Goal: Task Accomplishment & Management: Complete application form

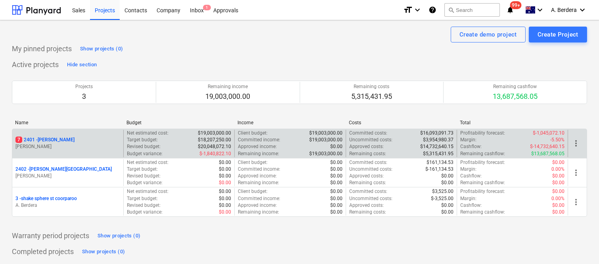
click at [85, 142] on div "7 2401 - [PERSON_NAME]" at bounding box center [67, 139] width 105 height 7
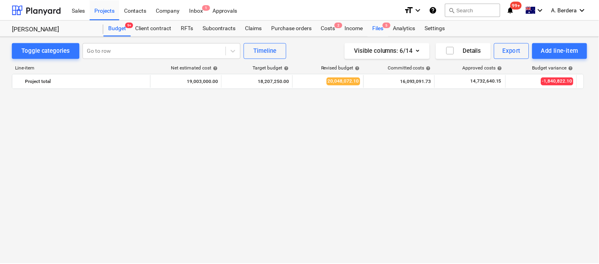
scroll to position [1093, 0]
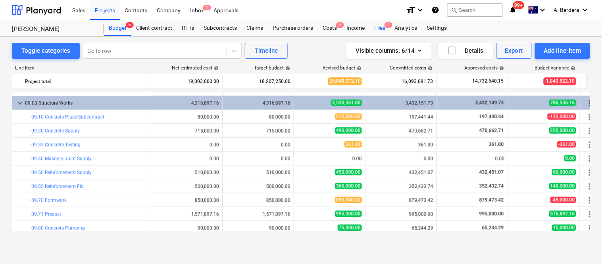
click at [383, 32] on div "Files 5" at bounding box center [379, 28] width 21 height 16
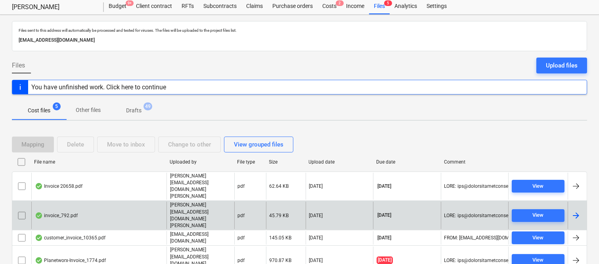
scroll to position [32, 0]
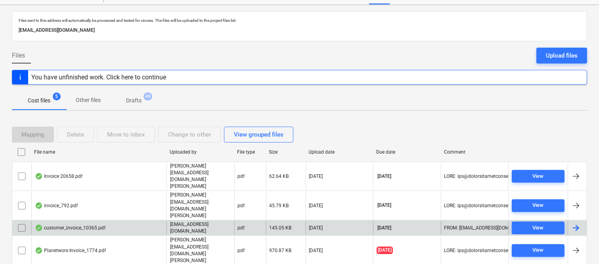
click at [126, 221] on div "customer_invoice_10365.pdf" at bounding box center [98, 227] width 135 height 13
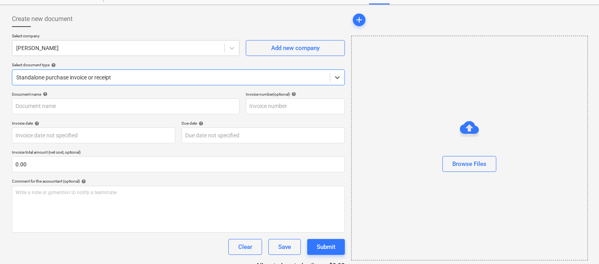
type input "10365"
type input "[DATE]"
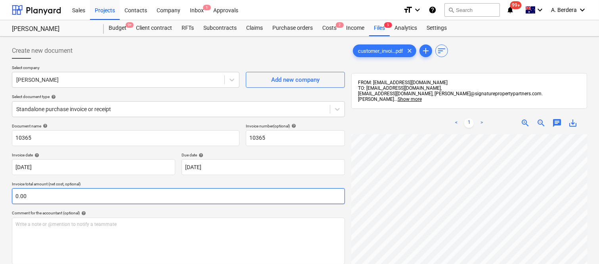
scroll to position [0, 5]
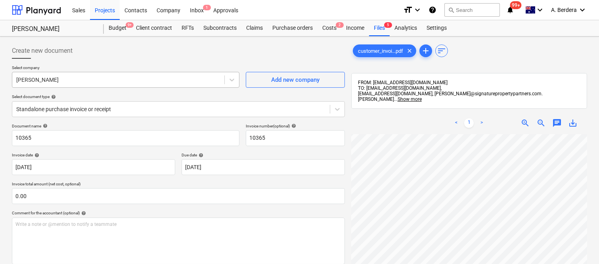
click at [128, 80] on div at bounding box center [118, 80] width 204 height 8
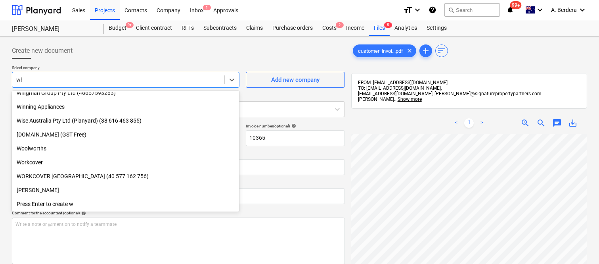
scroll to position [0, 0]
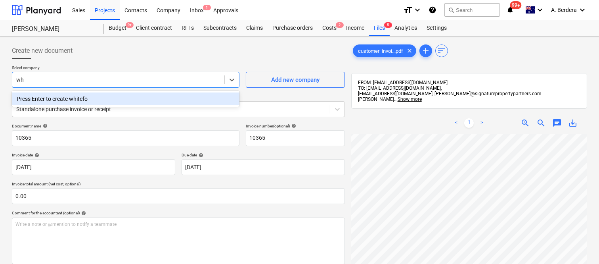
type input "w"
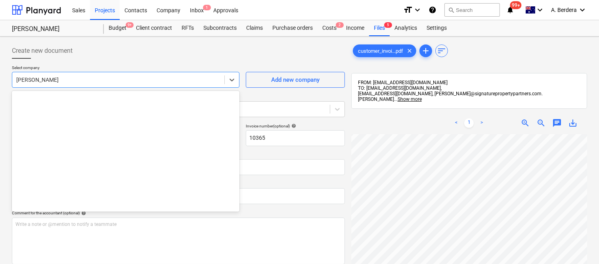
scroll to position [1102, 0]
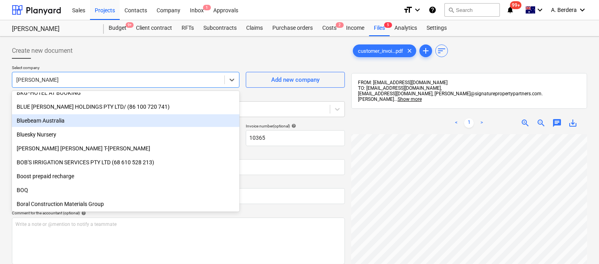
click at [538, 118] on span "zoom_out" at bounding box center [542, 123] width 10 height 10
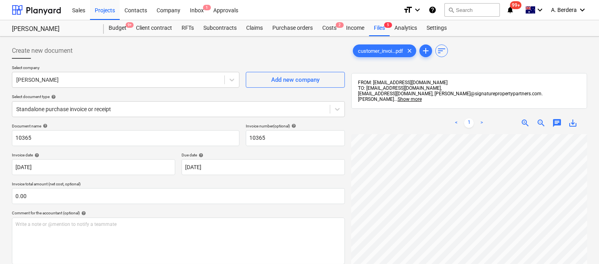
scroll to position [0, 185]
click at [538, 118] on span "zoom_out" at bounding box center [542, 123] width 10 height 10
click at [525, 118] on span "zoom_in" at bounding box center [526, 123] width 10 height 10
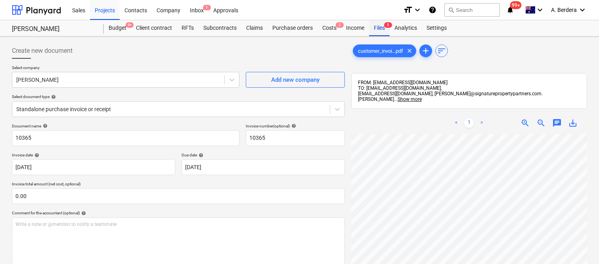
click at [382, 23] on div "Files 5" at bounding box center [379, 28] width 21 height 16
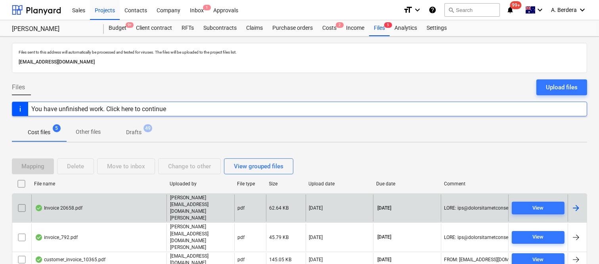
click at [129, 200] on div "Invoice 20658.pdf" at bounding box center [98, 207] width 135 height 27
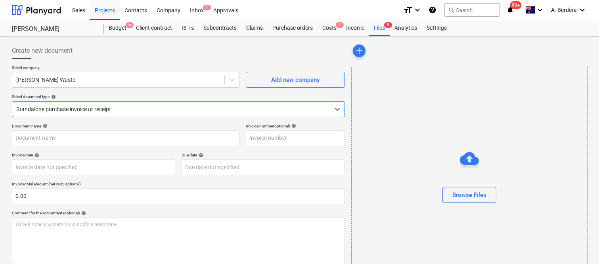
type input "20658"
type input "[DATE]"
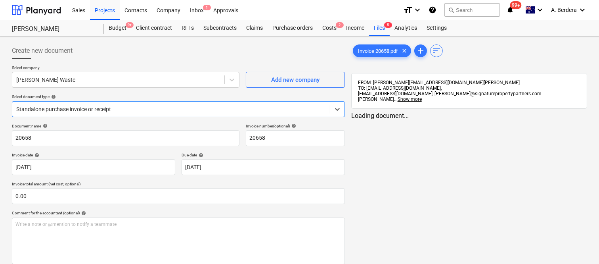
click at [109, 106] on div at bounding box center [171, 109] width 310 height 8
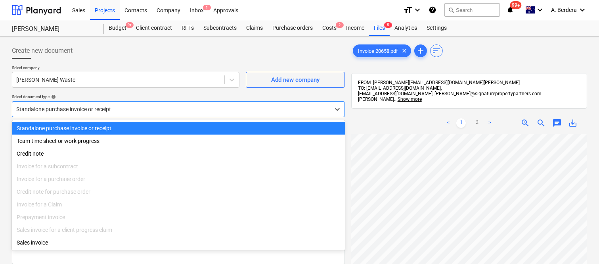
click at [133, 126] on div "Standalone purchase invoice or receipt" at bounding box center [178, 128] width 333 height 13
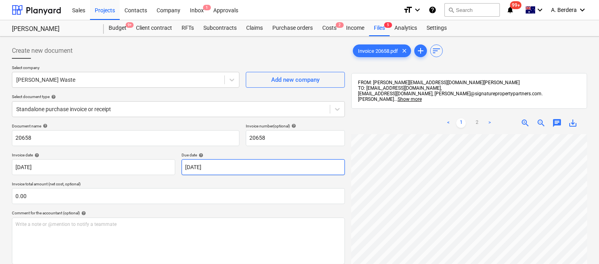
scroll to position [1, 4]
click at [527, 118] on span "zoom_in" at bounding box center [526, 123] width 10 height 10
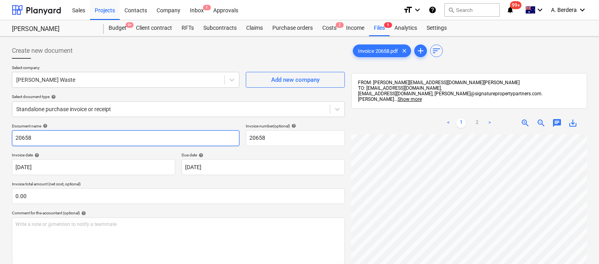
click at [15, 137] on input "20658" at bounding box center [126, 138] width 228 height 16
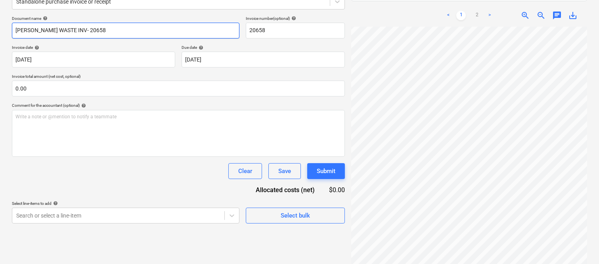
scroll to position [113, 0]
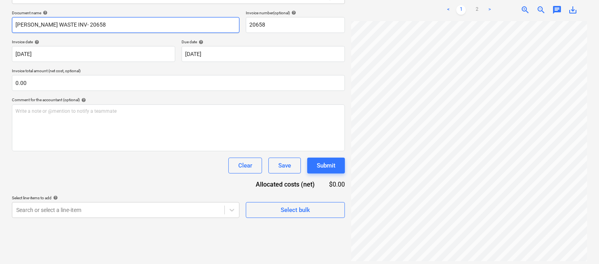
type input "[PERSON_NAME] WASTE INV- 20658"
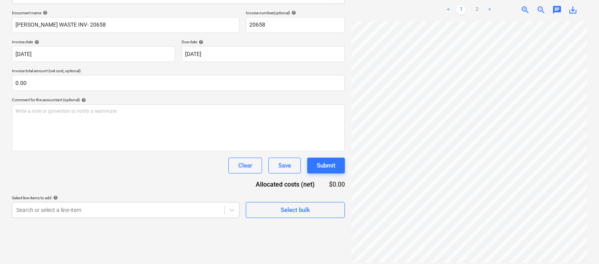
scroll to position [161, 63]
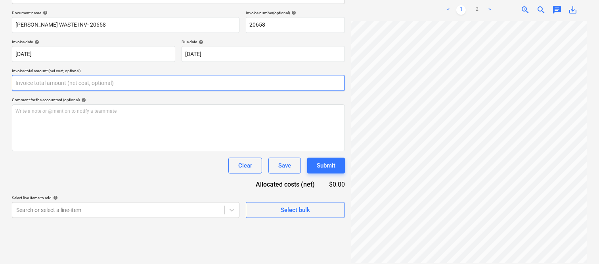
click at [109, 84] on input "text" at bounding box center [178, 83] width 333 height 16
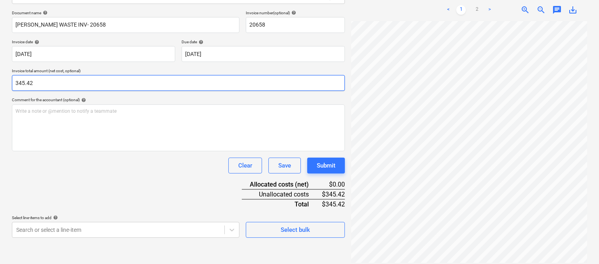
type input "345.42"
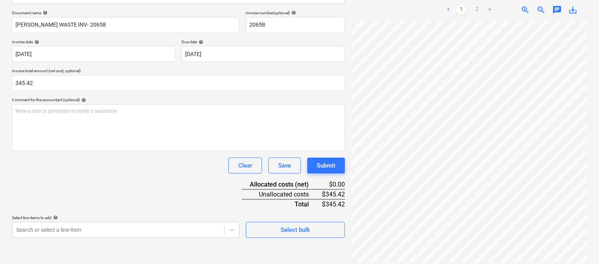
click at [103, 171] on div "Clear Save Submit" at bounding box center [178, 165] width 333 height 16
click at [71, 151] on body "Sales Projects Contacts Company Inbox 1 Approvals format_size keyboard_arrow_do…" at bounding box center [299, 19] width 599 height 264
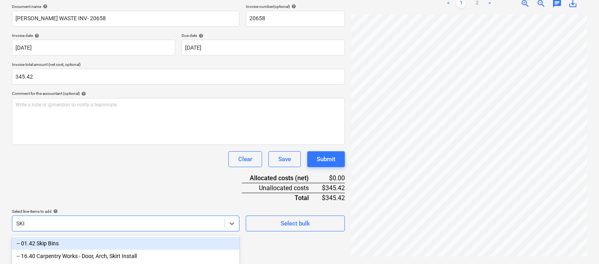
type input "SKIP"
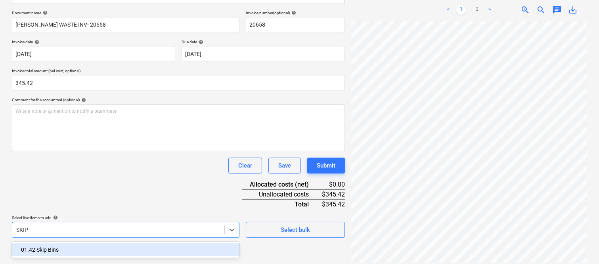
click at [140, 237] on div "-- 01.42 Skip Bins" at bounding box center [126, 249] width 228 height 13
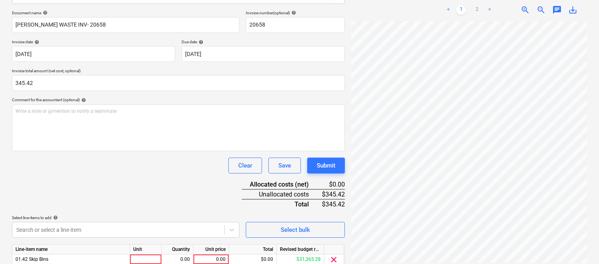
click at [135, 172] on div "Clear Save Submit" at bounding box center [178, 165] width 333 height 16
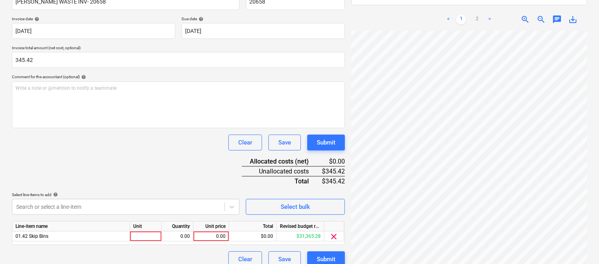
scroll to position [146, 0]
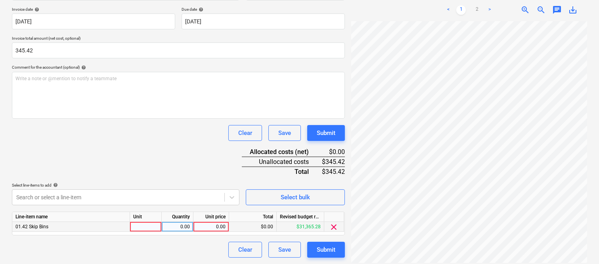
click at [155, 227] on div at bounding box center [146, 227] width 32 height 10
type input "INVOICE"
click at [175, 228] on div "0.00" at bounding box center [177, 227] width 25 height 10
type input "1"
click at [205, 222] on div "0.00" at bounding box center [211, 227] width 29 height 10
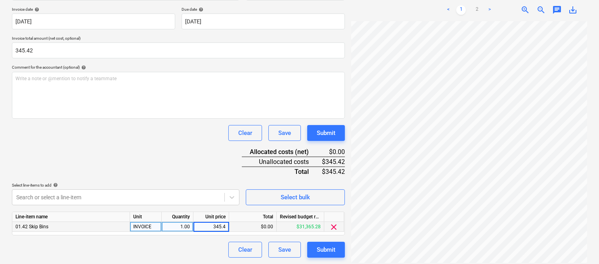
type input "345.42"
click at [174, 237] on div "Clear Save Submit" at bounding box center [178, 249] width 333 height 16
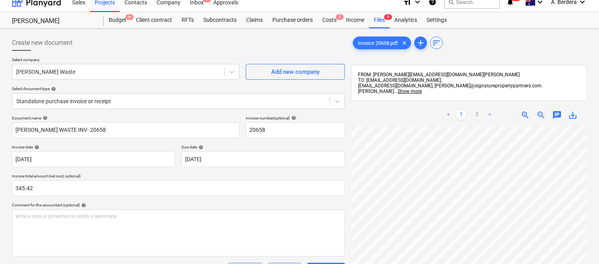
scroll to position [0, 0]
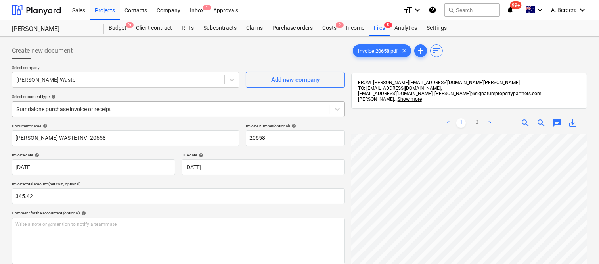
click at [172, 106] on div at bounding box center [171, 109] width 310 height 8
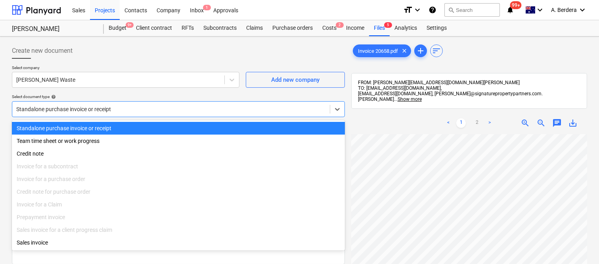
click at [189, 132] on div "Standalone purchase invoice or receipt" at bounding box center [178, 128] width 333 height 13
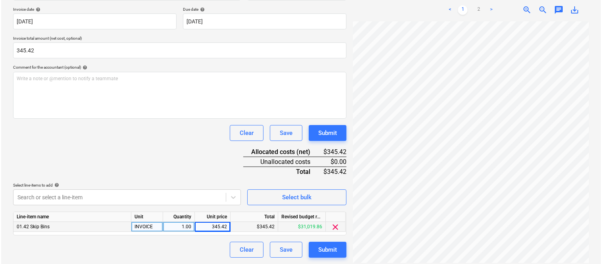
scroll to position [181, 61]
click at [327, 237] on div "Submit" at bounding box center [326, 249] width 19 height 10
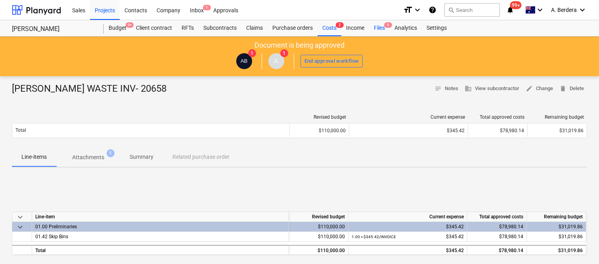
click at [379, 29] on div "Files 4" at bounding box center [379, 28] width 21 height 16
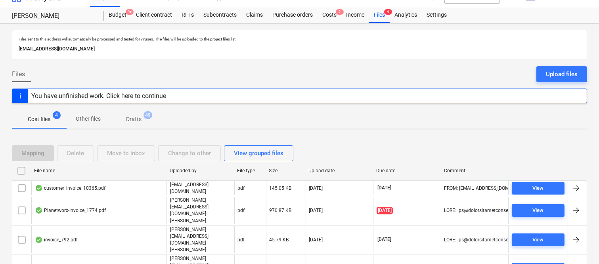
scroll to position [17, 0]
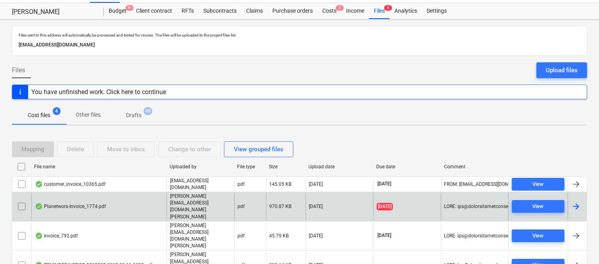
click at [138, 197] on div "Planetworx-Invoice_1774.pdf" at bounding box center [98, 206] width 135 height 27
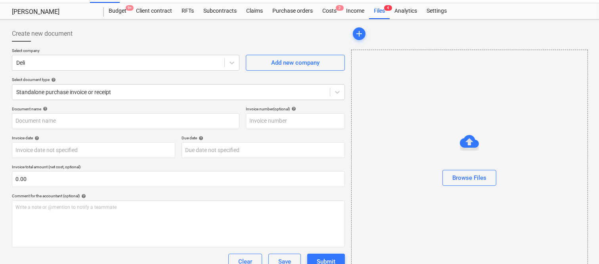
type input "1774"
type input "[DATE]"
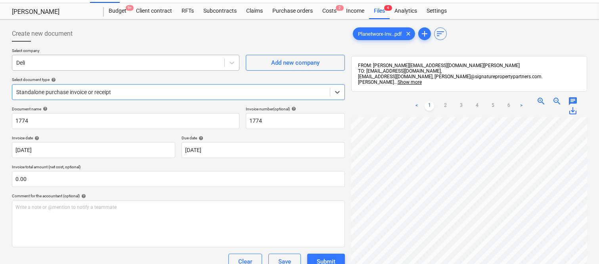
click at [137, 61] on div at bounding box center [118, 63] width 204 height 8
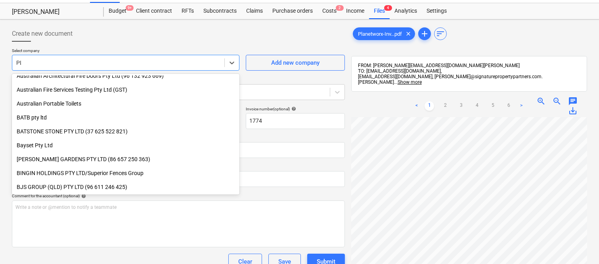
scroll to position [186, 0]
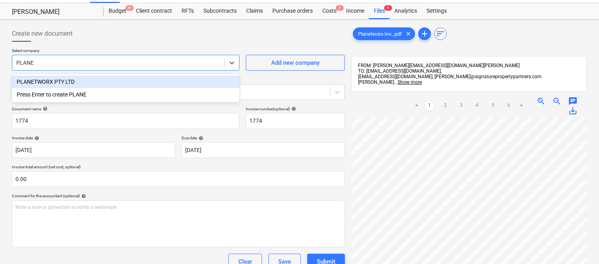
type input "PLANET"
click at [110, 82] on div "PLANETWORX PTY LTD" at bounding box center [126, 81] width 228 height 13
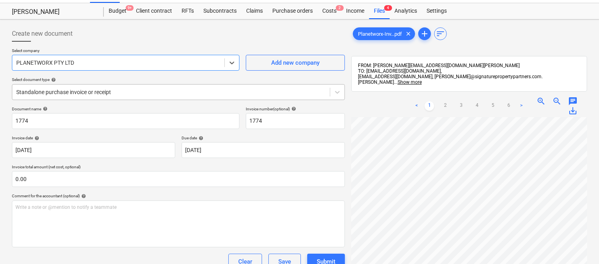
click at [123, 88] on div at bounding box center [171, 92] width 310 height 8
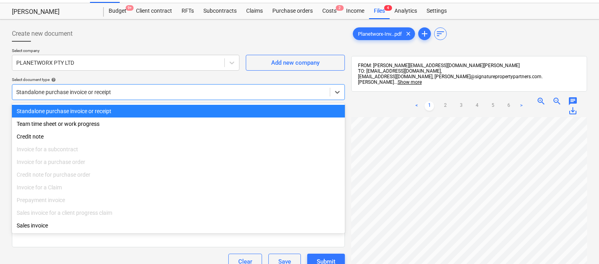
click at [128, 107] on div "Standalone purchase invoice or receipt" at bounding box center [178, 111] width 333 height 13
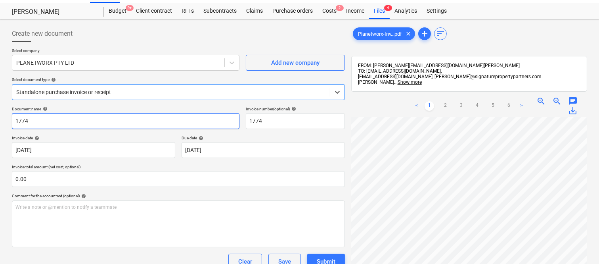
click at [13, 118] on input "1774" at bounding box center [126, 121] width 228 height 16
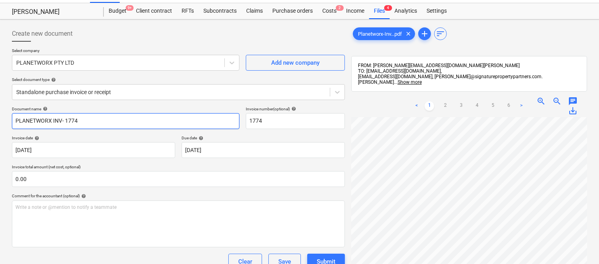
click at [100, 121] on input "PLANETWORX INV- 1774" at bounding box center [126, 121] width 228 height 16
type input "PLANETWORX INV- 1774"
click at [111, 134] on div "Document name help PLANETWORX INV- 1774 Invoice number (optional) help 1774 Inv…" at bounding box center [178, 209] width 333 height 207
click at [136, 88] on div at bounding box center [171, 92] width 310 height 8
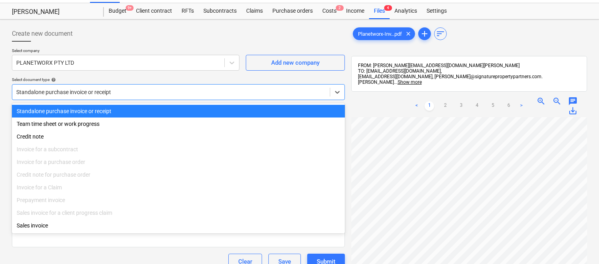
click at [144, 106] on div "Standalone purchase invoice or receipt" at bounding box center [178, 111] width 333 height 13
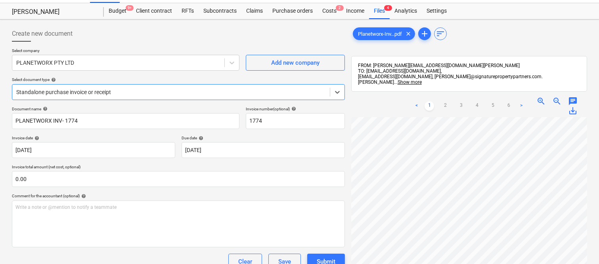
click at [538, 96] on span "zoom_out" at bounding box center [557, 101] width 10 height 10
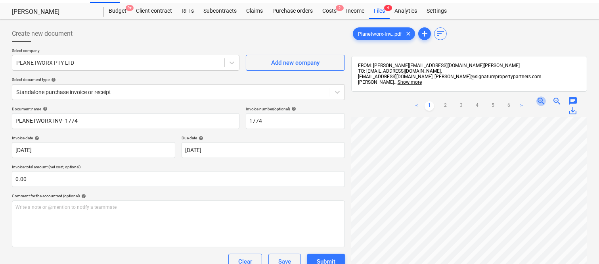
click at [538, 96] on span "zoom_in" at bounding box center [542, 101] width 10 height 10
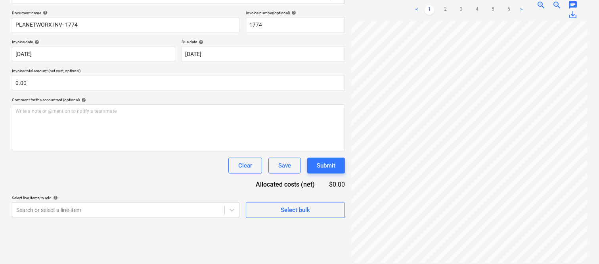
scroll to position [88, 71]
click at [443, 5] on link "2" at bounding box center [446, 10] width 10 height 10
click at [431, 5] on link "1" at bounding box center [430, 10] width 10 height 10
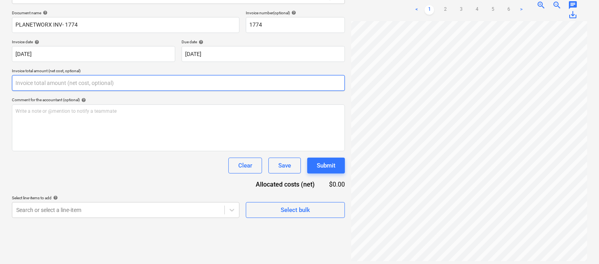
click at [120, 84] on input "text" at bounding box center [178, 83] width 333 height 16
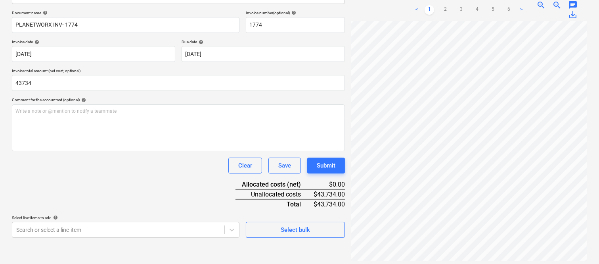
type input "43,734.00"
click at [114, 158] on div "Clear Save Submit" at bounding box center [178, 165] width 333 height 16
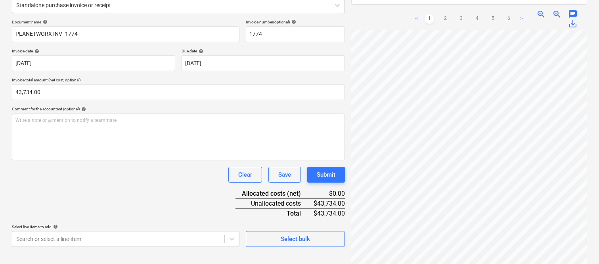
scroll to position [71, 70]
click at [153, 160] on body "Sales Projects Contacts Company Inbox 1 Approvals format_size keyboard_arrow_do…" at bounding box center [299, 28] width 599 height 264
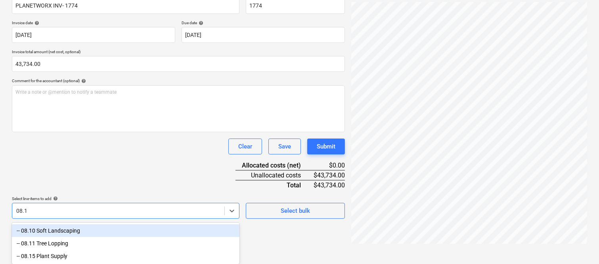
type input "08.10"
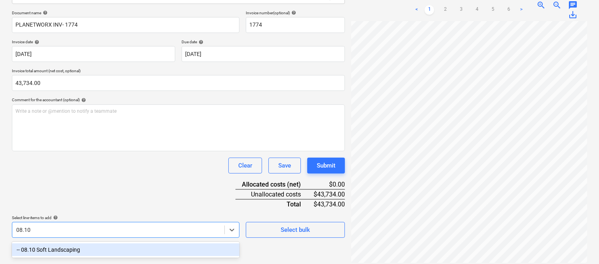
click at [86, 237] on div "-- 08.10 Soft Landscaping" at bounding box center [126, 249] width 228 height 13
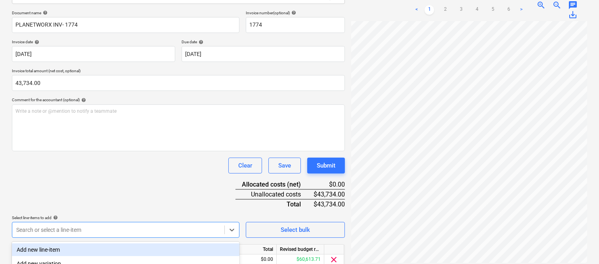
click at [102, 171] on div "Clear Save Submit" at bounding box center [178, 165] width 333 height 16
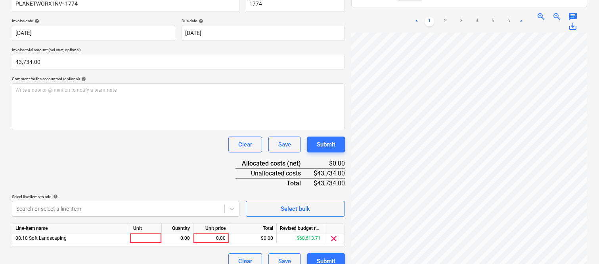
scroll to position [146, 0]
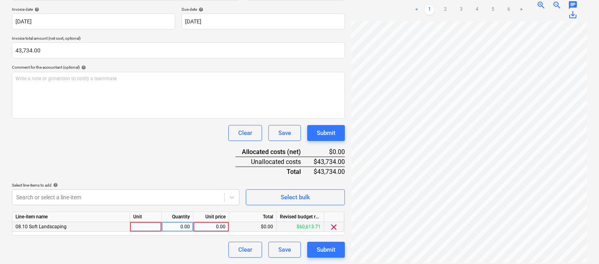
click at [144, 228] on div at bounding box center [146, 227] width 32 height 10
type input "INVOICE"
click at [180, 222] on div "0.00" at bounding box center [177, 227] width 25 height 10
type input "1"
click at [209, 226] on div "0.00" at bounding box center [211, 227] width 29 height 10
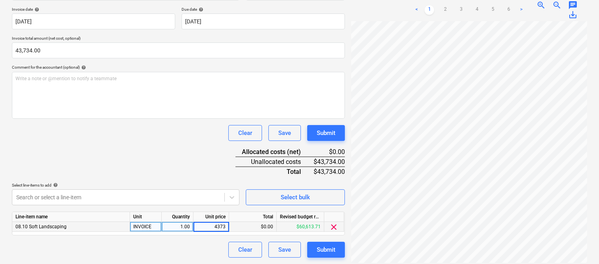
type input "43734"
click at [139, 136] on div "Clear Save Submit" at bounding box center [178, 133] width 333 height 16
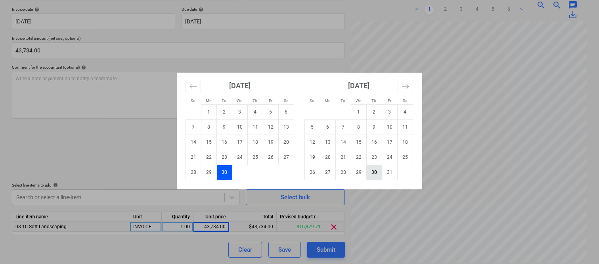
click at [376, 171] on td "30" at bounding box center [374, 172] width 15 height 15
type input "[DATE]"
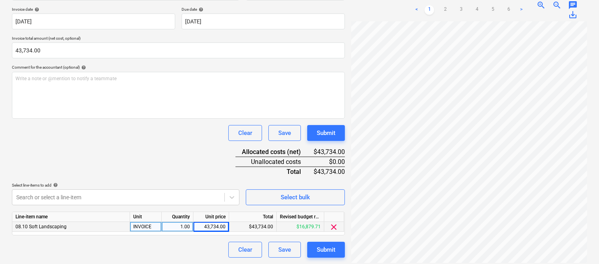
scroll to position [0, 0]
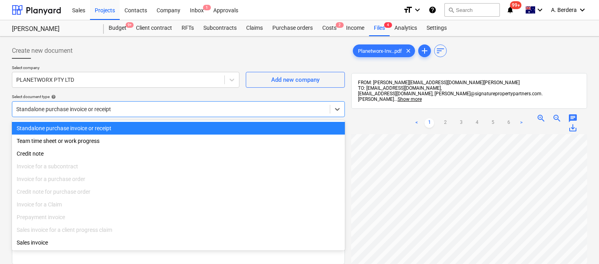
click at [182, 109] on div at bounding box center [171, 109] width 310 height 8
click at [192, 126] on div "Standalone purchase invoice or receipt" at bounding box center [178, 128] width 333 height 13
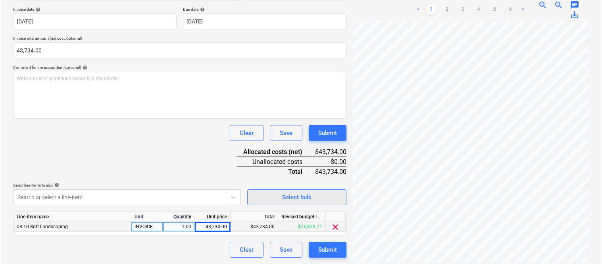
scroll to position [156, 71]
click at [334, 237] on div "Submit" at bounding box center [326, 249] width 19 height 10
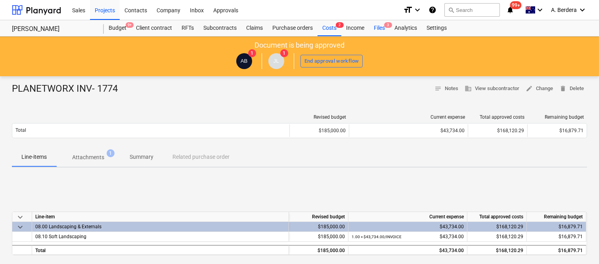
click at [385, 31] on div "Files 3" at bounding box center [379, 28] width 21 height 16
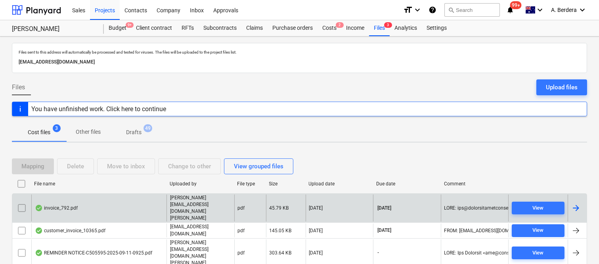
click at [136, 207] on div "invoice_792.pdf" at bounding box center [98, 207] width 135 height 27
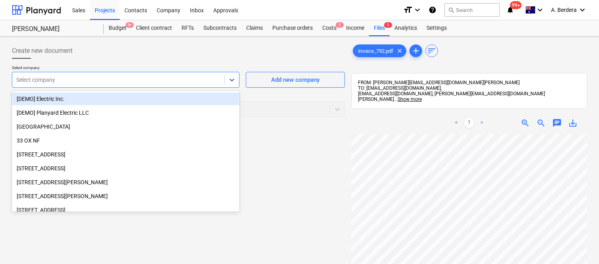
click at [163, 82] on div at bounding box center [118, 80] width 204 height 8
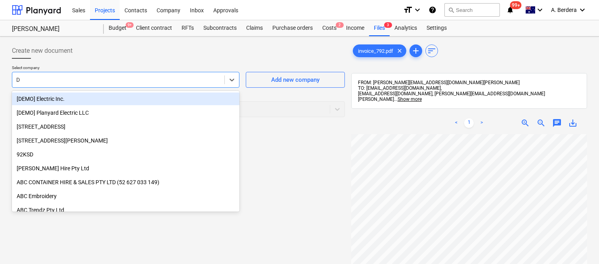
type input "DJ"
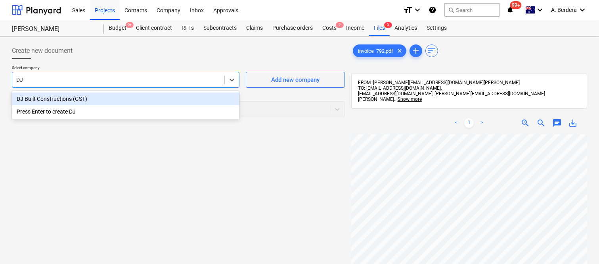
click at [138, 94] on div "DJ Built Constructions (GST)" at bounding box center [126, 98] width 228 height 13
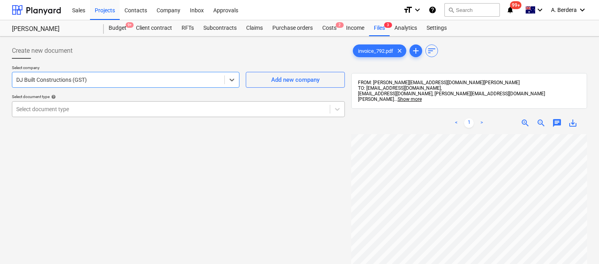
click at [159, 107] on div at bounding box center [171, 109] width 310 height 8
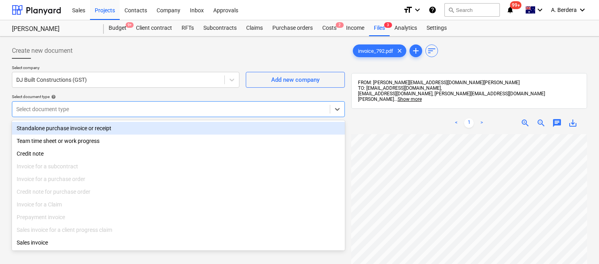
click at [165, 125] on div "Standalone purchase invoice or receipt" at bounding box center [178, 128] width 333 height 13
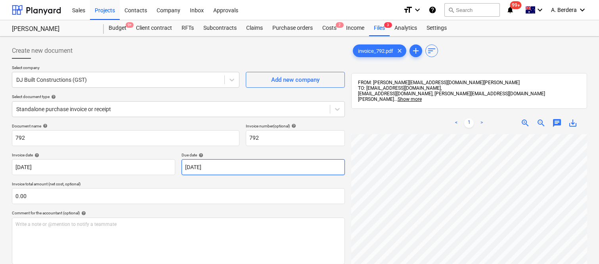
scroll to position [43, 2]
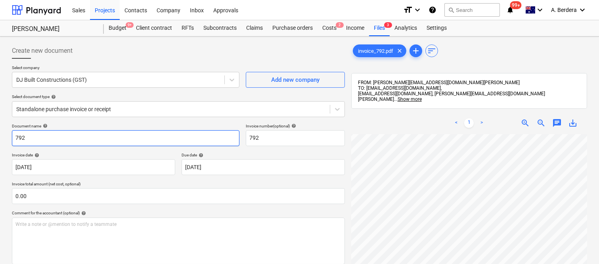
click at [14, 136] on input "792" at bounding box center [126, 138] width 228 height 16
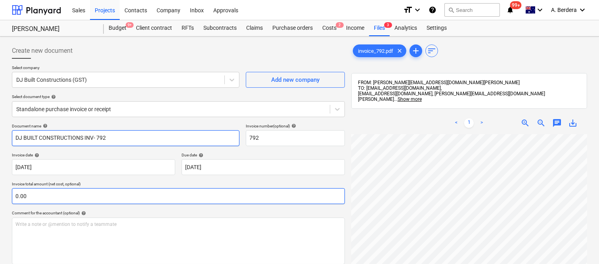
scroll to position [0, 2]
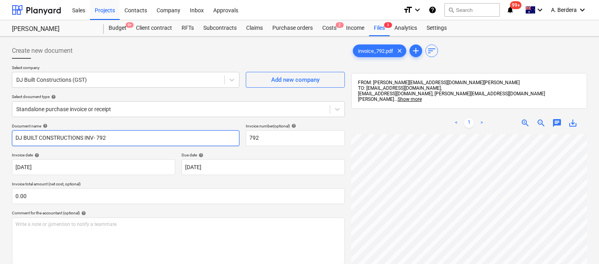
type input "DJ BUILT CONSTRUCTIONS INV- 792"
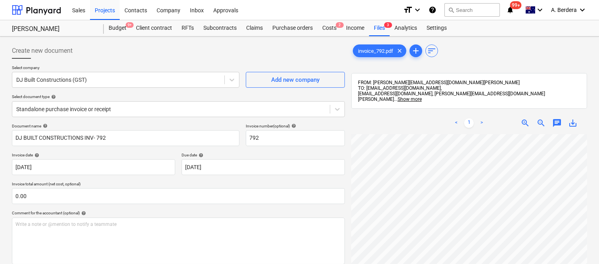
drag, startPoint x: 598, startPoint y: 149, endPoint x: 601, endPoint y: 201, distance: 52.4
click at [538, 201] on html "Sales Projects Contacts Company Inbox Approvals format_size keyboard_arrow_down…" at bounding box center [299, 132] width 599 height 264
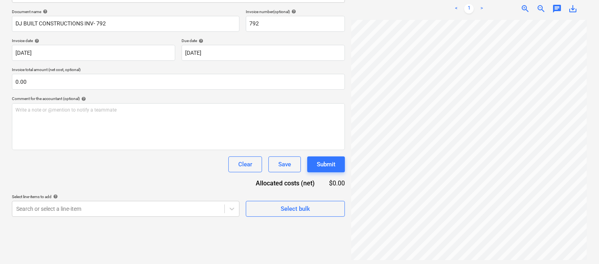
scroll to position [169, 62]
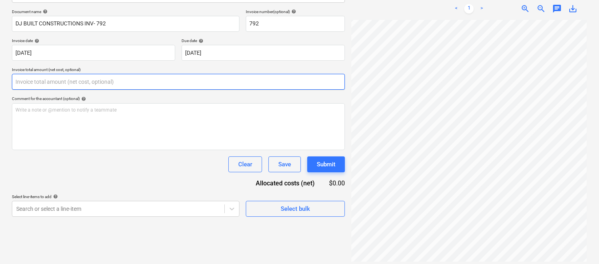
click at [125, 84] on input "text" at bounding box center [178, 82] width 333 height 16
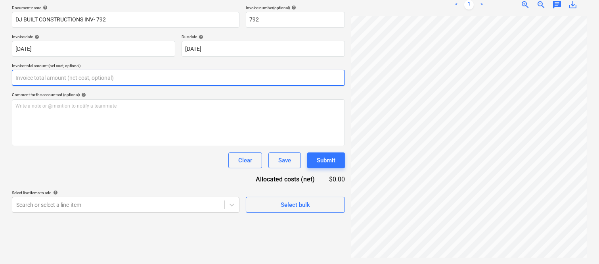
scroll to position [119, 0]
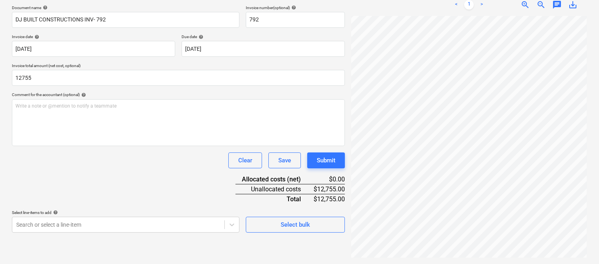
type input "12,755.00"
click at [138, 171] on div "Document name help DJ BUILT CONSTRUCTIONS INV- 792 Invoice number (optional) he…" at bounding box center [178, 118] width 333 height 227
click at [97, 146] on body "Sales Projects Contacts Company Inbox Approvals format_size keyboard_arrow_down…" at bounding box center [299, 14] width 599 height 264
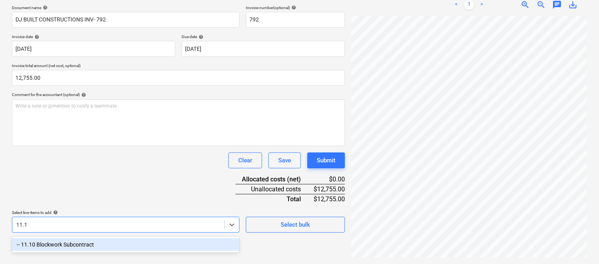
type input "11.10"
click at [100, 237] on div "-- 11.10 Blockwork Subcontract" at bounding box center [126, 244] width 228 height 13
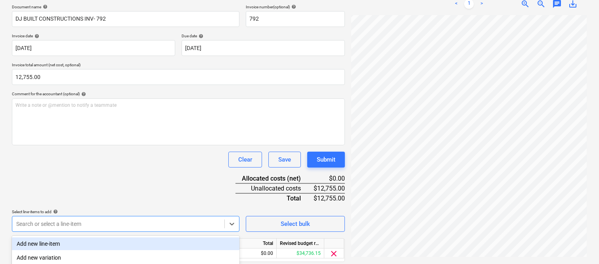
click at [93, 165] on div "Clear Save Submit" at bounding box center [178, 159] width 333 height 16
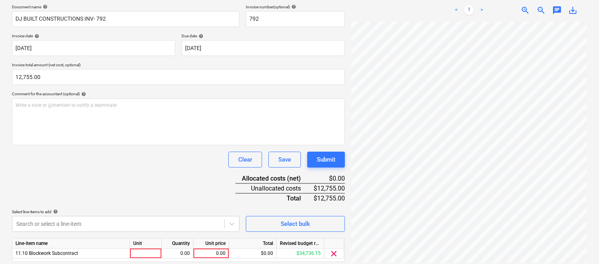
scroll to position [146, 0]
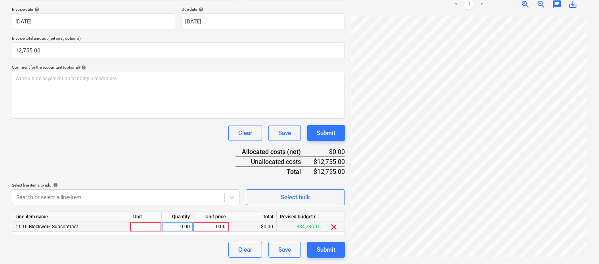
click at [155, 225] on div at bounding box center [146, 227] width 32 height 10
type input "INVOICE"
click at [177, 224] on div "0.00" at bounding box center [177, 227] width 25 height 10
type input "1"
click at [203, 228] on div "0.00" at bounding box center [211, 227] width 29 height 10
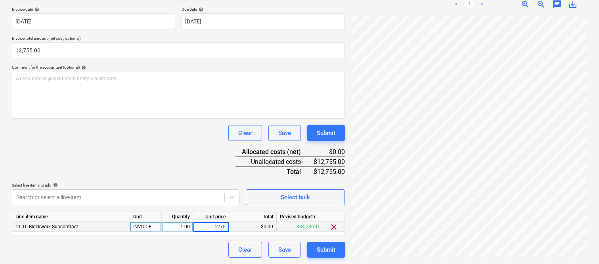
type input "12755"
click at [196, 237] on div "Clear Save Submit" at bounding box center [178, 249] width 333 height 16
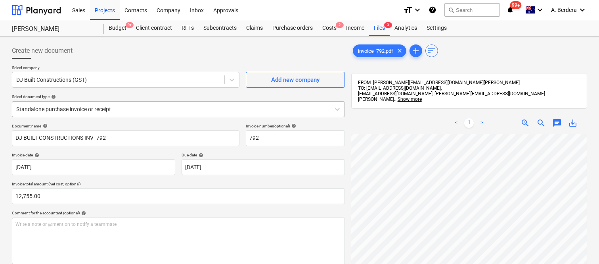
click at [163, 105] on div at bounding box center [171, 109] width 310 height 8
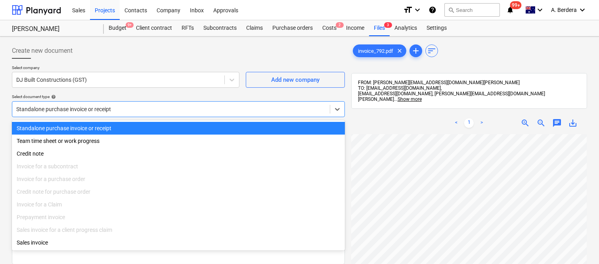
click at [176, 125] on div "Standalone purchase invoice or receipt" at bounding box center [178, 128] width 333 height 13
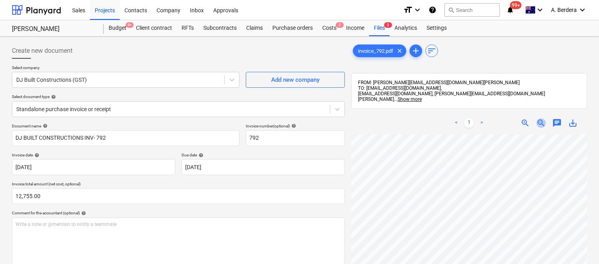
click at [538, 123] on span "zoom_out" at bounding box center [542, 123] width 10 height 10
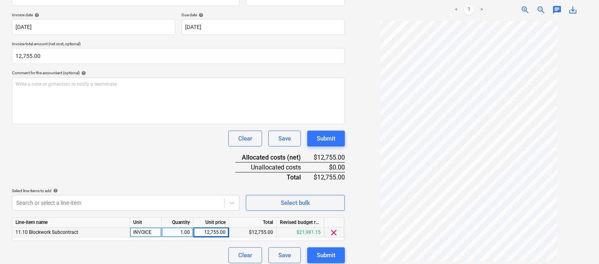
scroll to position [146, 0]
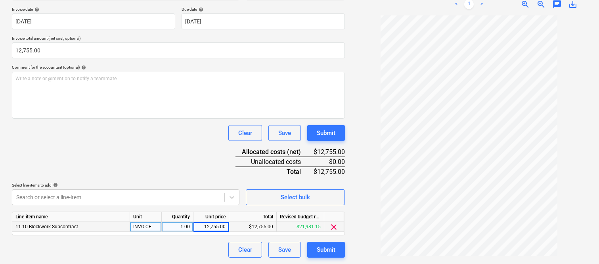
click at [538, 3] on span "zoom_out" at bounding box center [542, 5] width 10 height 10
click at [527, 4] on span "zoom_in" at bounding box center [526, 5] width 10 height 10
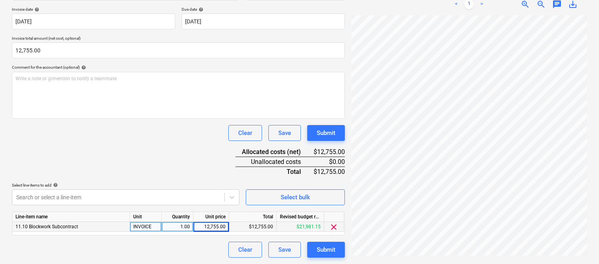
click at [525, 3] on span "zoom_in" at bounding box center [526, 5] width 10 height 10
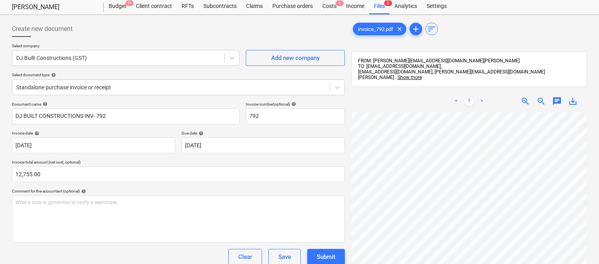
scroll to position [0, 0]
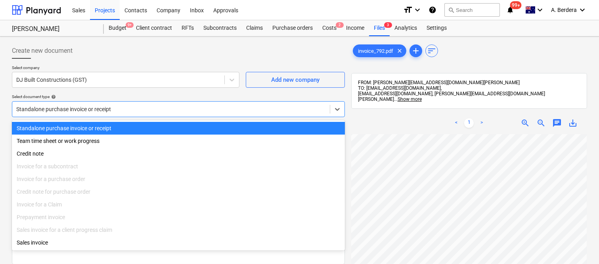
click at [200, 108] on div at bounding box center [171, 109] width 310 height 8
click at [209, 125] on div "Standalone purchase invoice or receipt" at bounding box center [178, 128] width 333 height 13
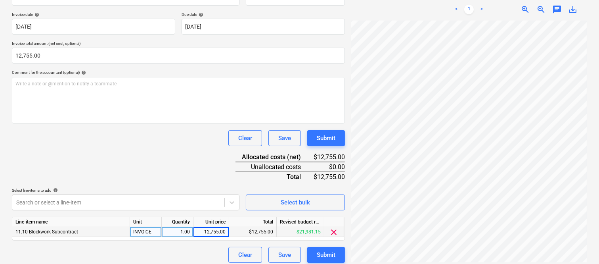
scroll to position [146, 0]
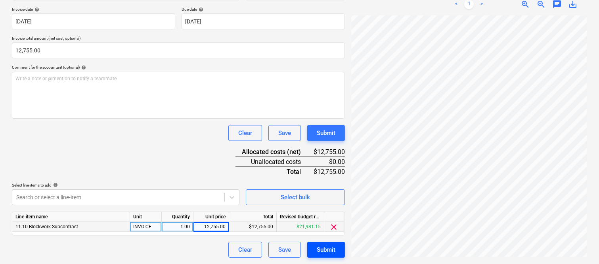
click at [325, 237] on div "Submit" at bounding box center [326, 249] width 19 height 10
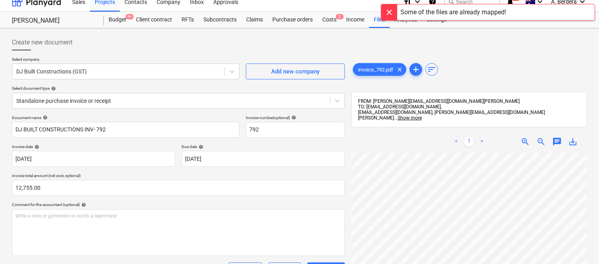
scroll to position [0, 0]
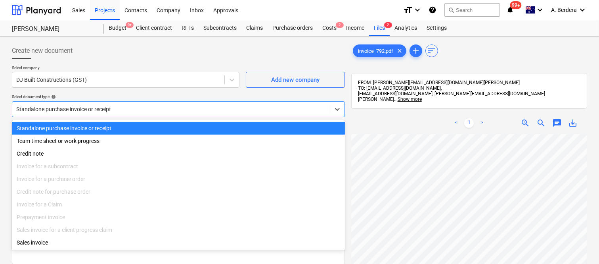
click at [157, 110] on div at bounding box center [171, 109] width 310 height 8
click at [172, 124] on div "Standalone purchase invoice or receipt" at bounding box center [178, 128] width 333 height 13
click at [161, 108] on div at bounding box center [171, 109] width 310 height 8
click at [176, 128] on div "Standalone purchase invoice or receipt" at bounding box center [178, 128] width 333 height 13
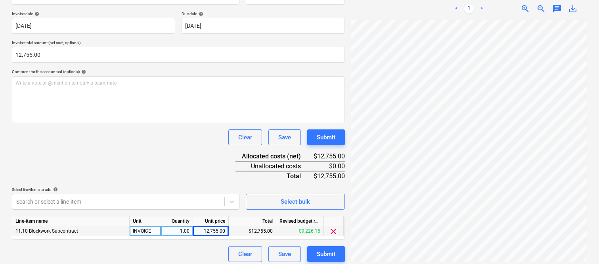
scroll to position [146, 0]
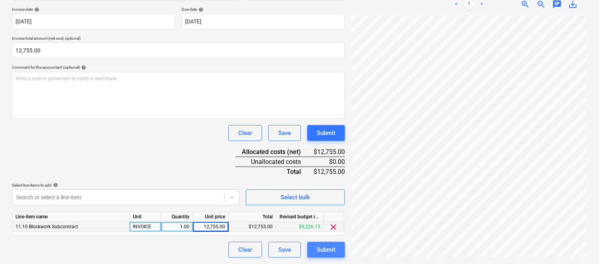
click at [328, 237] on div "Submit" at bounding box center [326, 249] width 19 height 10
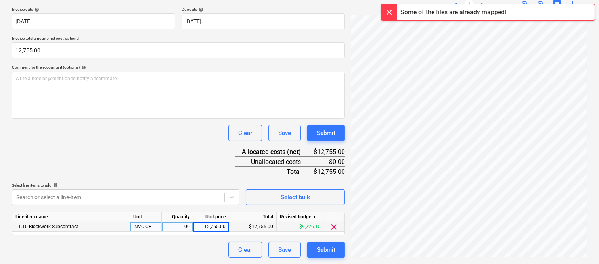
scroll to position [0, 0]
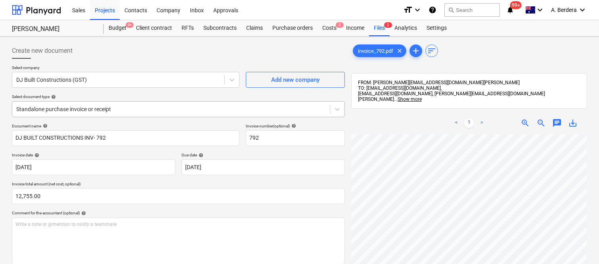
click at [159, 113] on div at bounding box center [171, 109] width 310 height 8
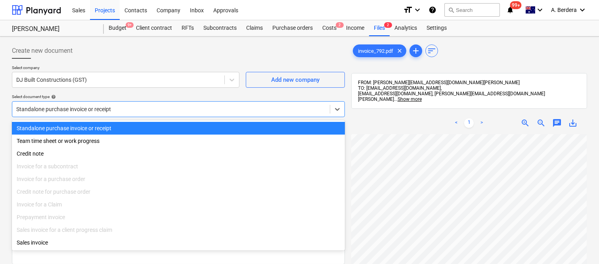
click at [169, 126] on div "Standalone purchase invoice or receipt" at bounding box center [178, 128] width 333 height 13
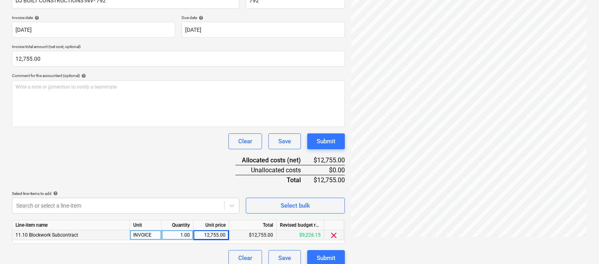
scroll to position [146, 0]
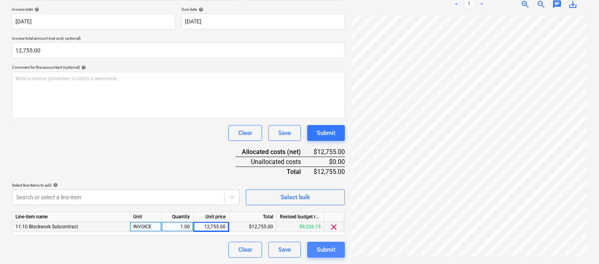
click at [320, 237] on div "Submit" at bounding box center [326, 249] width 19 height 10
click at [329, 237] on div "Submit" at bounding box center [326, 249] width 19 height 10
click at [326, 237] on div "Submit" at bounding box center [326, 249] width 19 height 10
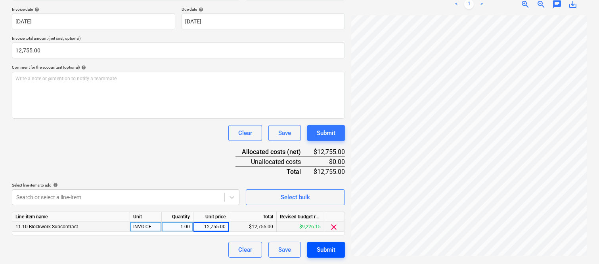
click at [321, 237] on button "Submit" at bounding box center [326, 249] width 38 height 16
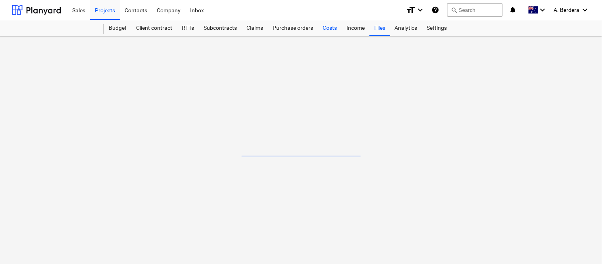
click at [327, 28] on div "Costs" at bounding box center [330, 28] width 24 height 16
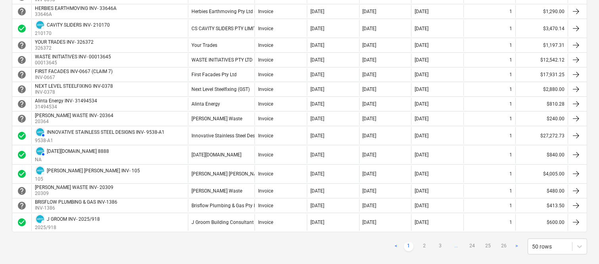
scroll to position [719, 0]
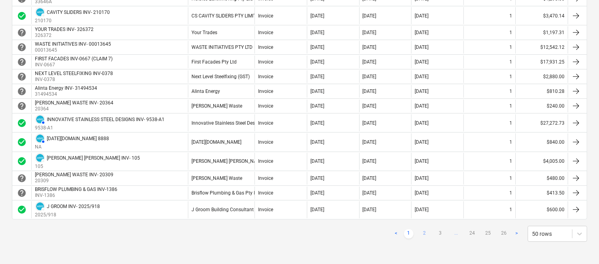
click at [427, 232] on link "2" at bounding box center [425, 234] width 10 height 10
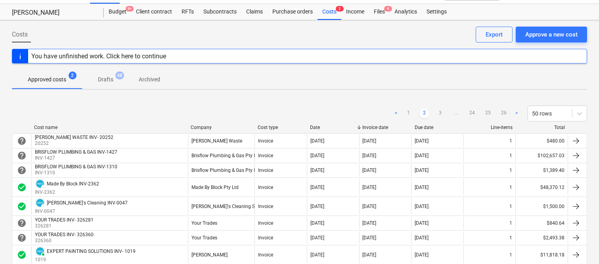
scroll to position [0, 0]
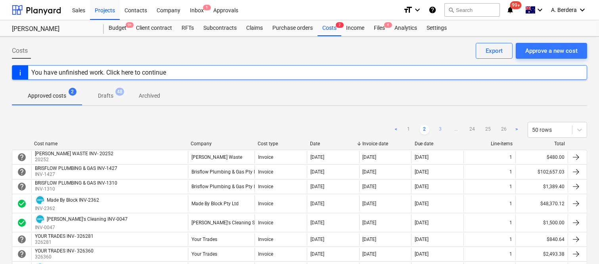
click at [441, 127] on link "3" at bounding box center [441, 130] width 10 height 10
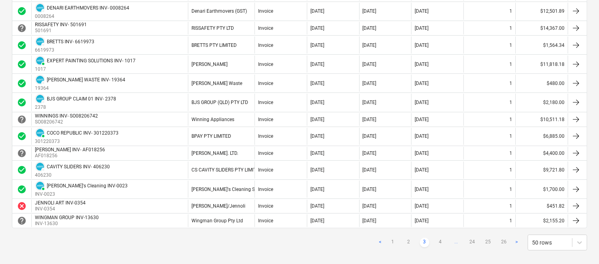
scroll to position [838, 0]
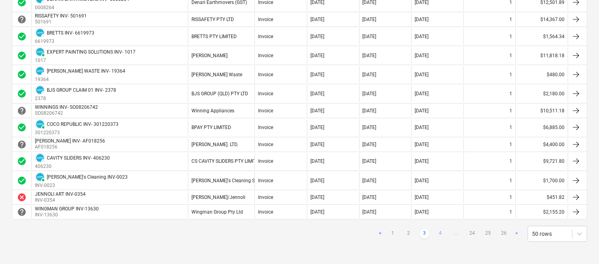
click at [442, 232] on link "4" at bounding box center [441, 234] width 10 height 10
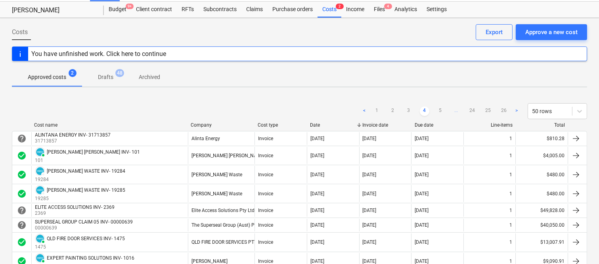
scroll to position [1, 0]
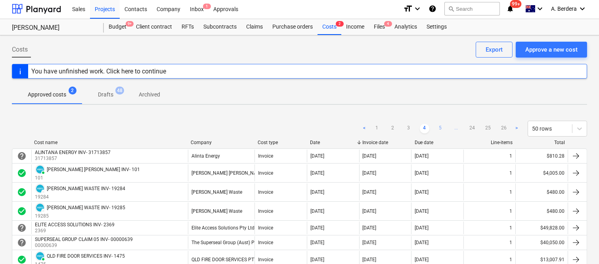
click at [442, 131] on link "5" at bounding box center [441, 129] width 10 height 10
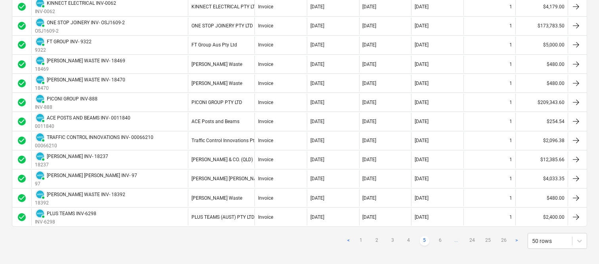
scroll to position [874, 0]
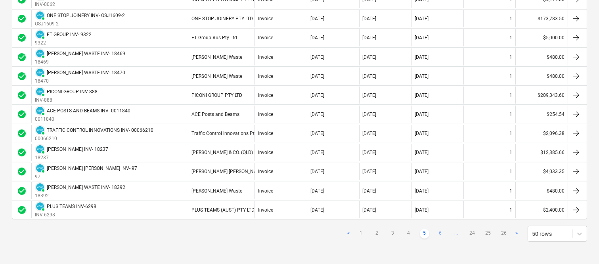
click at [438, 230] on link "6" at bounding box center [441, 234] width 10 height 10
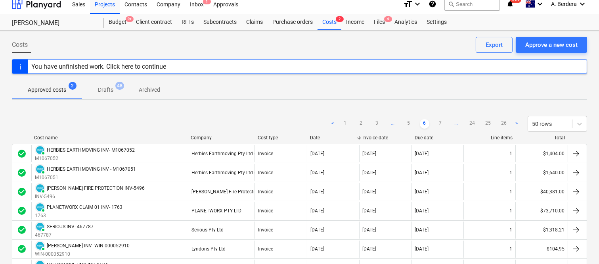
scroll to position [6, 0]
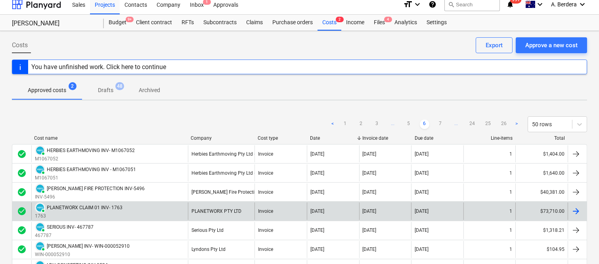
click at [151, 212] on div "PAID PLANETWORX CLAIM 01 INV- 1763 1763" at bounding box center [109, 210] width 157 height 17
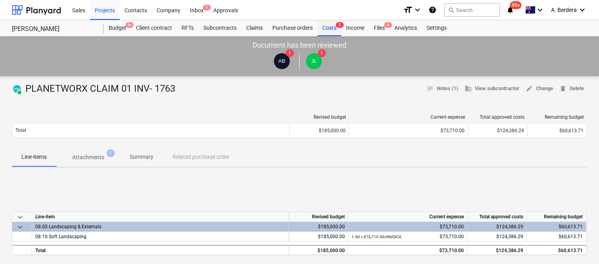
click at [327, 31] on div "Costs 2" at bounding box center [330, 28] width 24 height 16
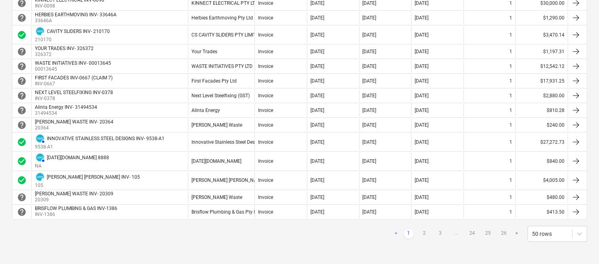
scroll to position [715, 0]
click at [426, 235] on link "2" at bounding box center [425, 234] width 10 height 10
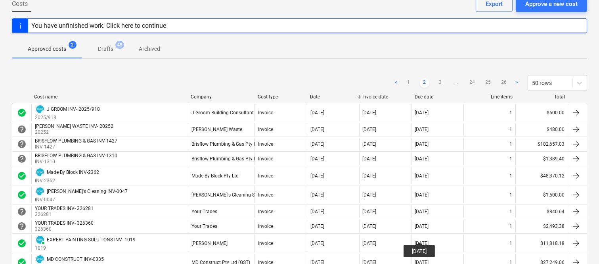
scroll to position [29, 0]
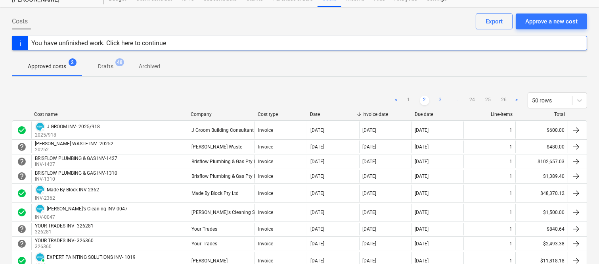
click at [441, 100] on link "3" at bounding box center [441, 101] width 10 height 10
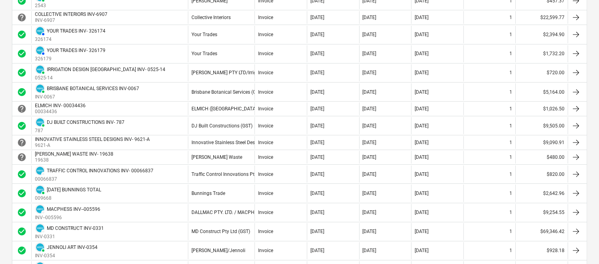
scroll to position [259, 0]
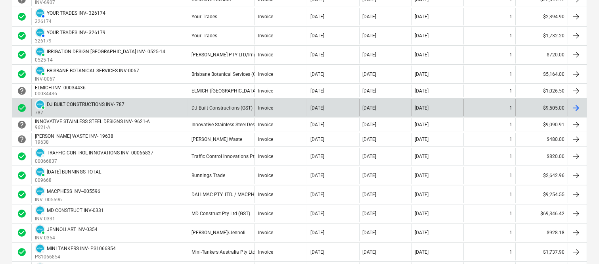
click at [151, 112] on div "PAID DJ BUILT CONSTRUCTIONS INV- 787 787" at bounding box center [109, 107] width 157 height 17
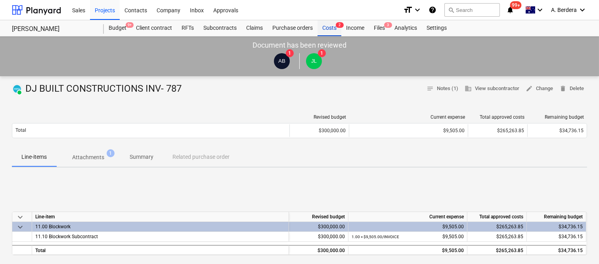
click at [334, 26] on div "Costs 2" at bounding box center [330, 28] width 24 height 16
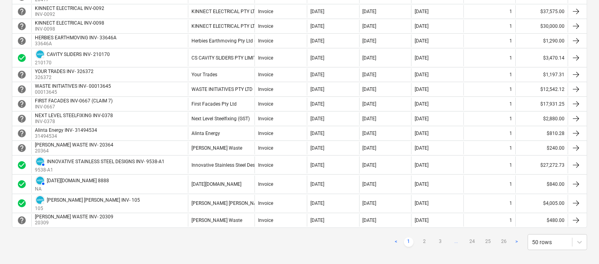
scroll to position [715, 0]
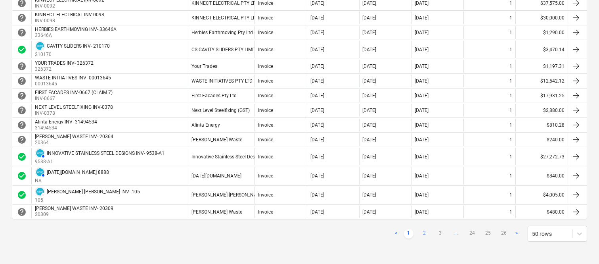
click at [423, 229] on link "2" at bounding box center [425, 234] width 10 height 10
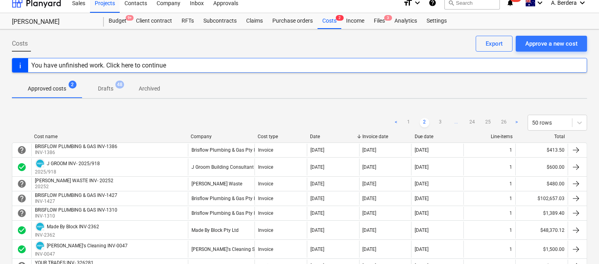
scroll to position [0, 0]
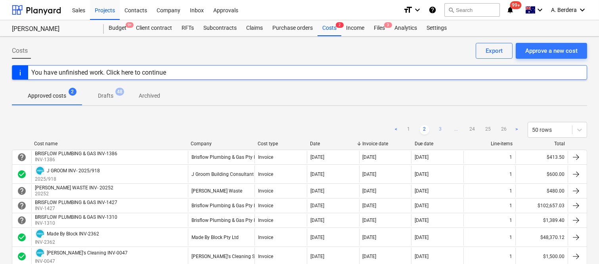
click at [441, 130] on link "3" at bounding box center [441, 130] width 10 height 10
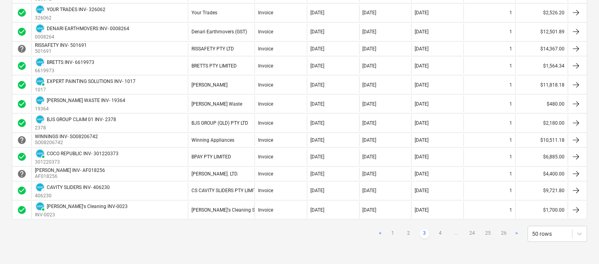
scroll to position [838, 0]
click at [438, 230] on link "4" at bounding box center [441, 234] width 10 height 10
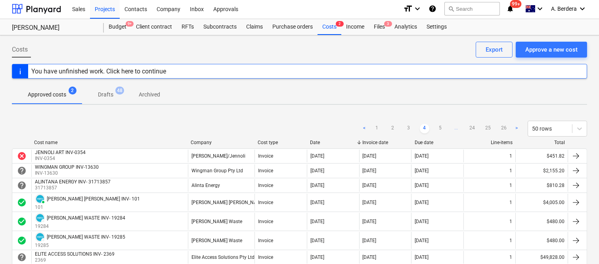
scroll to position [0, 0]
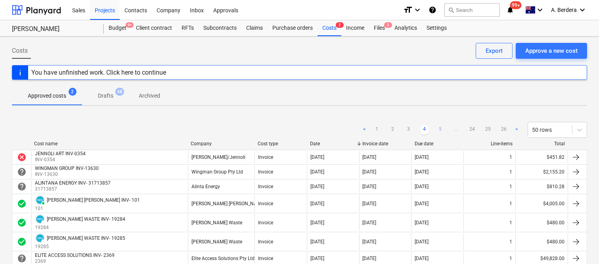
click at [441, 129] on link "5" at bounding box center [441, 130] width 10 height 10
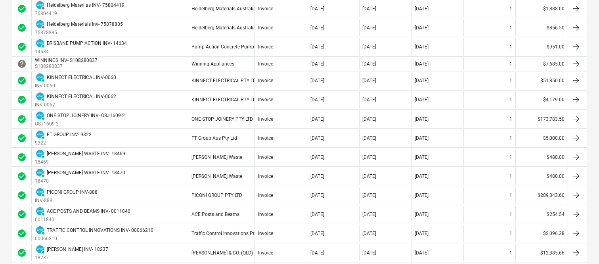
scroll to position [811, 0]
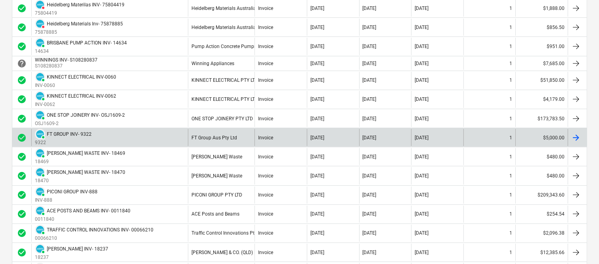
click at [149, 133] on div "PAID FT GROUP INV- 9322 9322" at bounding box center [109, 137] width 157 height 17
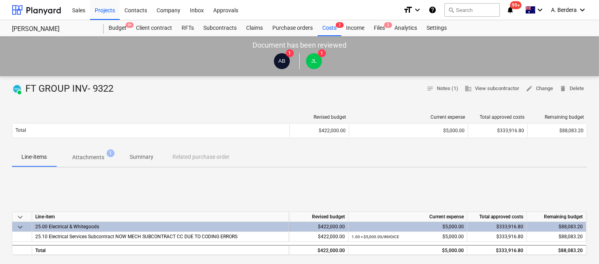
click at [99, 160] on p "Attachments" at bounding box center [88, 157] width 32 height 8
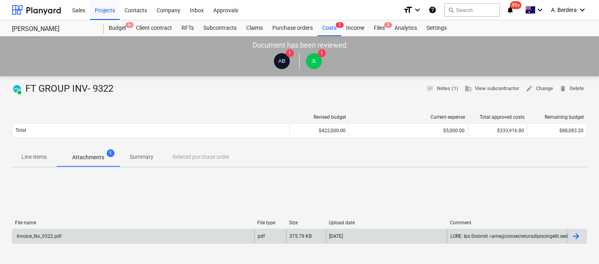
click at [115, 240] on div "Invoice_No_9322.pdf" at bounding box center [133, 236] width 242 height 13
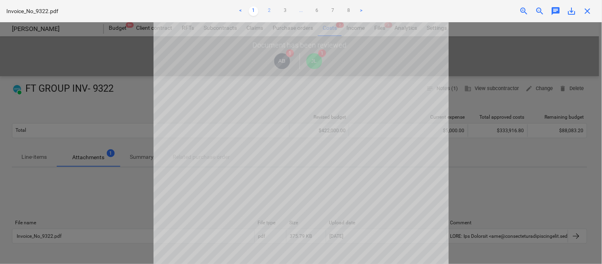
click at [269, 9] on link "2" at bounding box center [269, 11] width 10 height 10
click at [287, 11] on link "3" at bounding box center [285, 11] width 10 height 10
click at [293, 11] on link "4" at bounding box center [293, 11] width 10 height 10
click at [308, 10] on link "5" at bounding box center [309, 11] width 10 height 10
click at [324, 12] on link "6" at bounding box center [325, 11] width 10 height 10
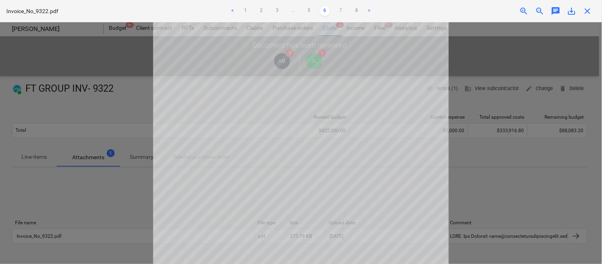
click at [338, 11] on link "7" at bounding box center [341, 11] width 10 height 10
click at [351, 13] on link "8" at bounding box center [349, 11] width 10 height 10
click at [255, 9] on link "1" at bounding box center [254, 11] width 10 height 10
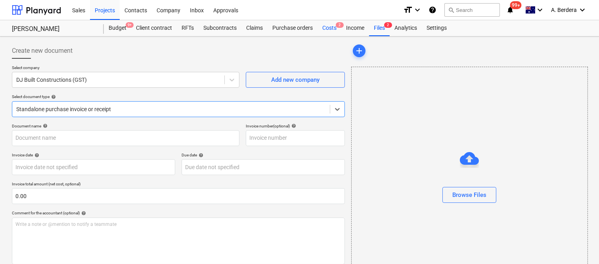
click at [335, 25] on div "Costs 2" at bounding box center [330, 28] width 24 height 16
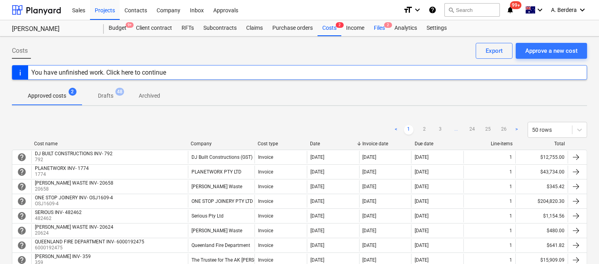
click at [381, 30] on div "Files 2" at bounding box center [379, 28] width 21 height 16
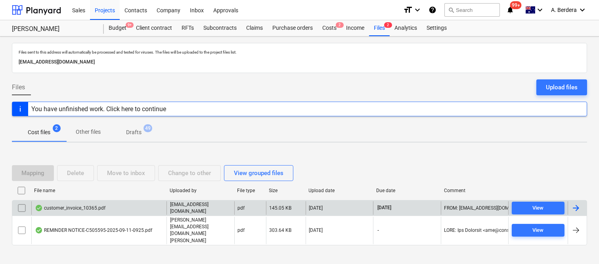
click at [136, 215] on div "customer_invoice_10365.pdf" at bounding box center [98, 207] width 135 height 13
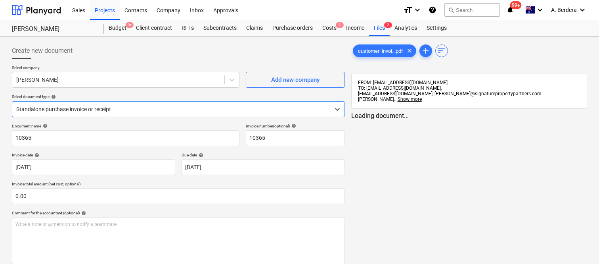
type input "10365"
type input "[DATE]"
click at [381, 27] on div "Files 2" at bounding box center [379, 28] width 21 height 16
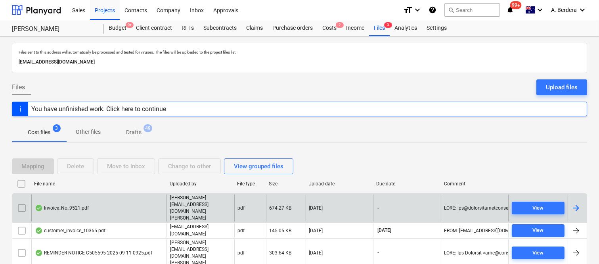
click at [112, 207] on div "Invoice_No_9521.pdf" at bounding box center [98, 207] width 135 height 27
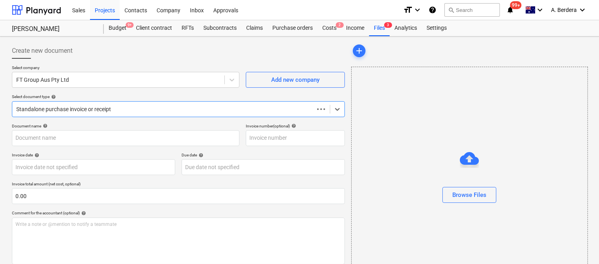
type input "Invoice_No_9521.pdf"
type input "01 Oct 2025"
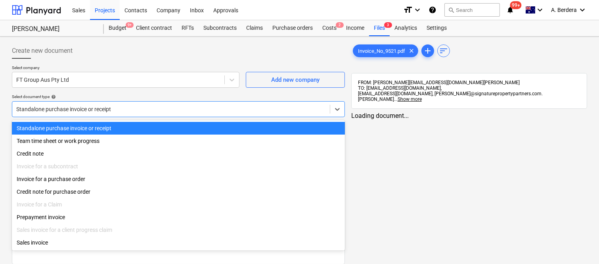
click at [160, 102] on div "Standalone purchase invoice or receipt" at bounding box center [178, 109] width 333 height 16
click at [167, 125] on div "Standalone purchase invoice or receipt" at bounding box center [178, 128] width 333 height 13
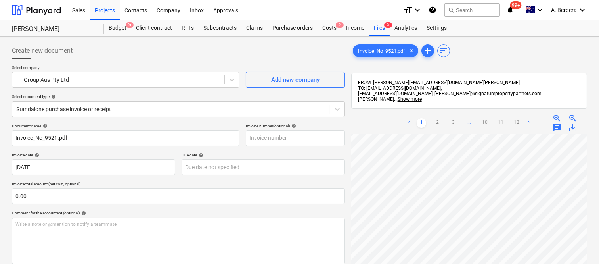
scroll to position [13, 63]
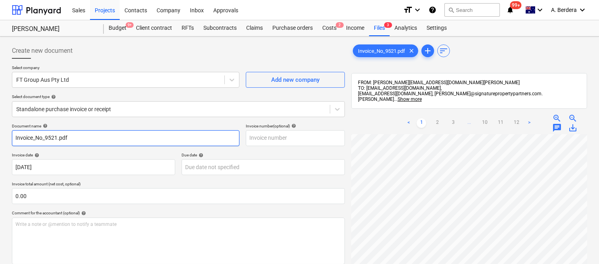
click at [111, 136] on input "Invoice_No_9521.pdf" at bounding box center [126, 138] width 228 height 16
type input "FT GROUP CLAIM 7 INV- 9521"
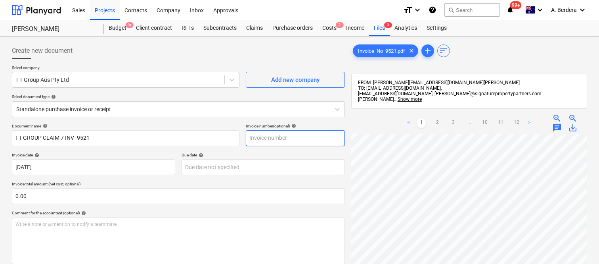
click at [260, 139] on input "text" at bounding box center [295, 138] width 99 height 16
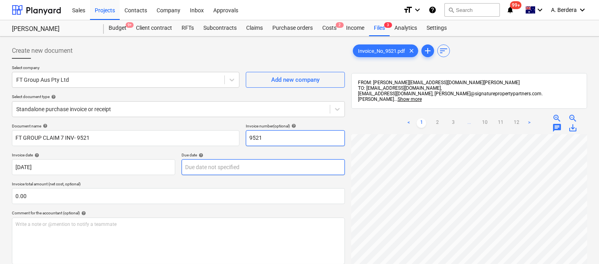
type input "9521"
click at [251, 168] on body "Sales Projects Contacts Company Inbox Approvals format_size keyboard_arrow_down…" at bounding box center [299, 132] width 599 height 264
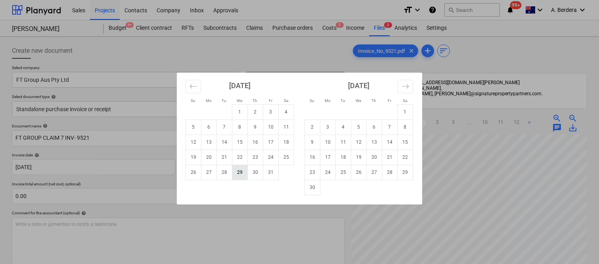
click at [238, 173] on td "29" at bounding box center [239, 172] width 15 height 15
type input "29 Oct 2025"
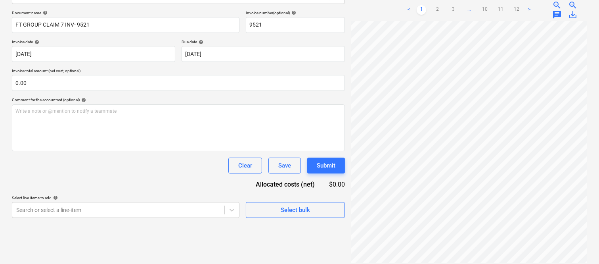
scroll to position [169, 63]
click at [437, 5] on link "2" at bounding box center [438, 10] width 10 height 10
click at [454, 5] on link "3" at bounding box center [453, 10] width 10 height 10
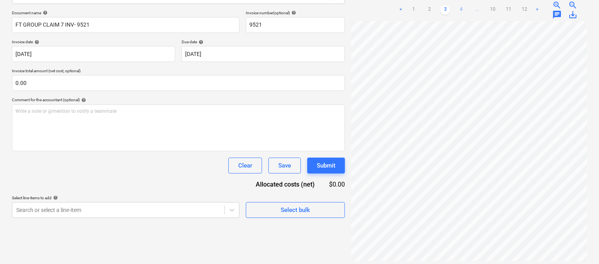
click at [458, 5] on link "4" at bounding box center [461, 10] width 10 height 10
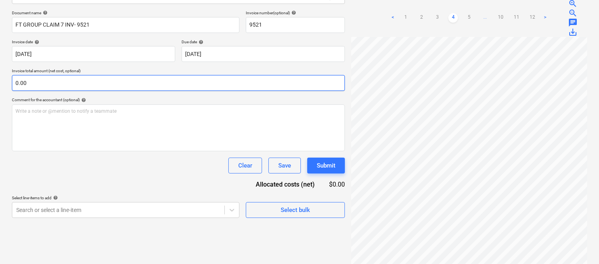
click at [93, 79] on input "0.00" at bounding box center [178, 83] width 333 height 16
paste input "39,661.85"
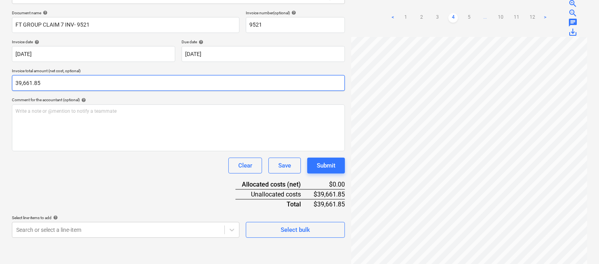
type input "39,661.85"
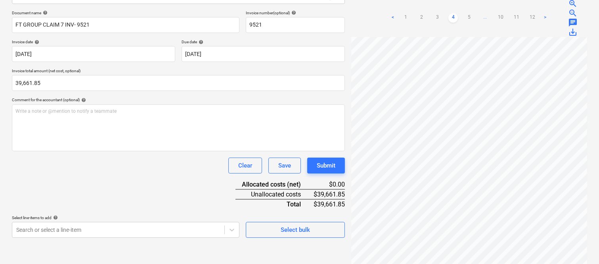
click at [106, 165] on div "Clear Save Submit" at bounding box center [178, 165] width 333 height 16
click at [142, 151] on body "Sales Projects Contacts Company Inbox Approvals format_size keyboard_arrow_down…" at bounding box center [299, 19] width 599 height 264
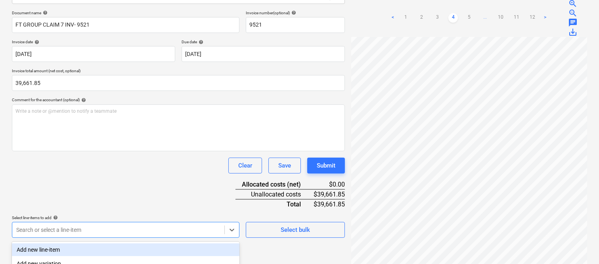
scroll to position [211, 0]
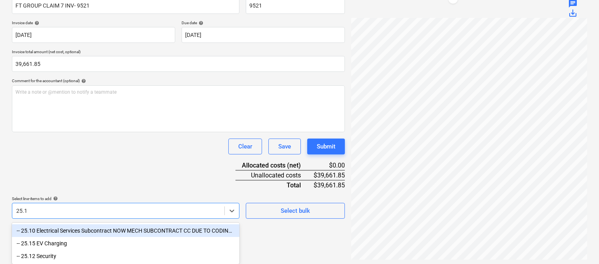
type input "25.10"
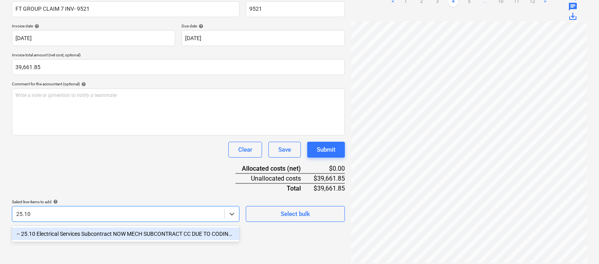
click at [138, 235] on div "-- 25.10 Electrical Services Subcontract NOW MECH SUBCONTRACT CC DUE TO CODING …" at bounding box center [126, 233] width 228 height 13
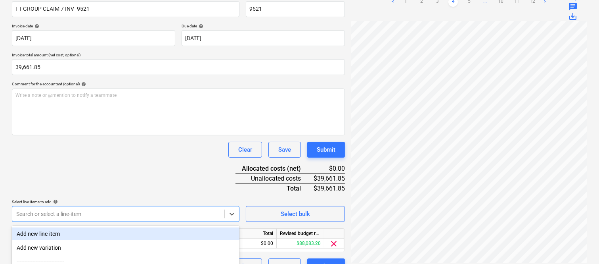
click at [129, 171] on div "Document name help FT GROUP CLAIM 7 INV- 9521 Invoice number (optional) help 95…" at bounding box center [178, 134] width 333 height 280
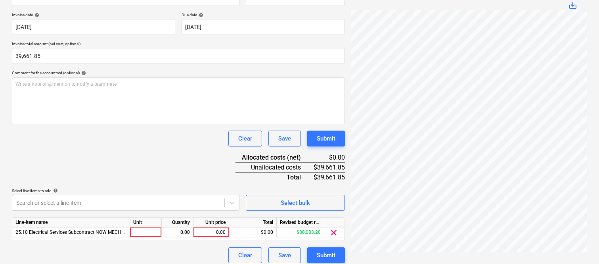
scroll to position [146, 0]
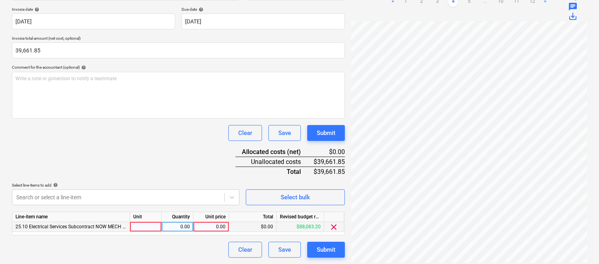
click at [147, 226] on div at bounding box center [146, 227] width 32 height 10
type input "INVOICE"
click at [176, 229] on div "0.00" at bounding box center [177, 227] width 25 height 10
type input "1"
click at [213, 226] on div "0.00" at bounding box center [211, 227] width 29 height 10
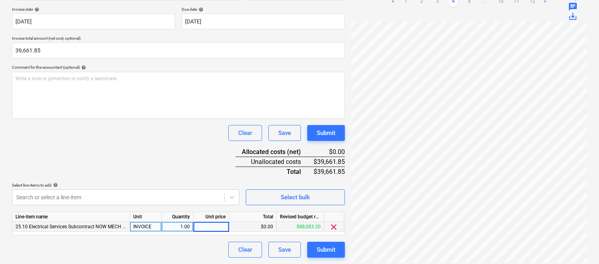
type input "39,661.85"
click at [203, 252] on div "Clear Save Submit" at bounding box center [178, 249] width 333 height 16
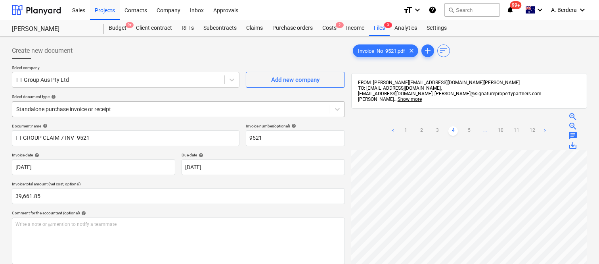
click at [186, 102] on div "Standalone purchase invoice or receipt" at bounding box center [178, 109] width 333 height 16
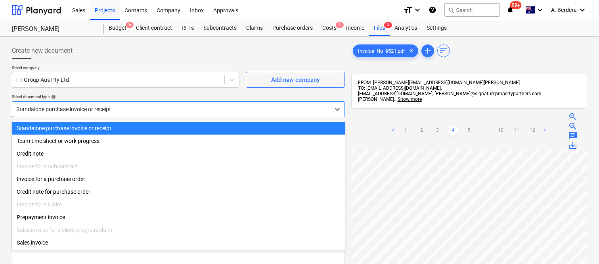
click at [199, 125] on div "Standalone purchase invoice or receipt" at bounding box center [178, 128] width 333 height 13
click at [212, 103] on div "Standalone purchase invoice or receipt" at bounding box center [171, 108] width 318 height 11
click at [229, 125] on div "Standalone purchase invoice or receipt" at bounding box center [178, 128] width 333 height 13
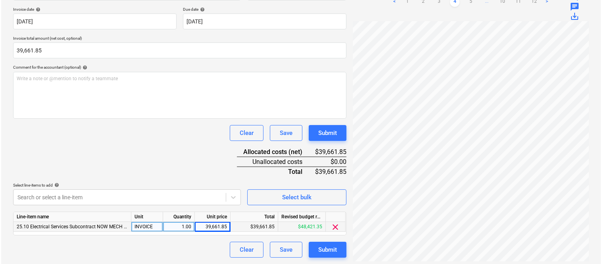
scroll to position [0, 63]
click at [328, 250] on div "Submit" at bounding box center [326, 249] width 19 height 10
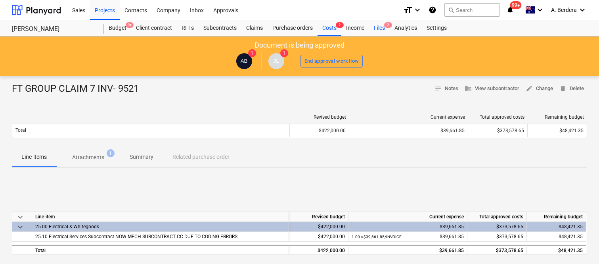
click at [377, 27] on div "Files 2" at bounding box center [379, 28] width 21 height 16
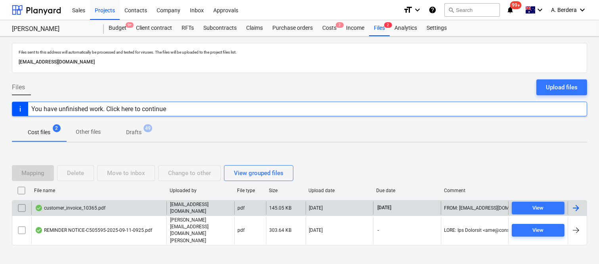
click at [92, 215] on div "customer_invoice_10365.pdf" at bounding box center [98, 207] width 135 height 13
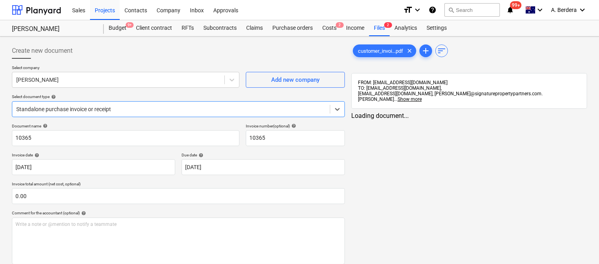
type input "10365"
type input "[DATE]"
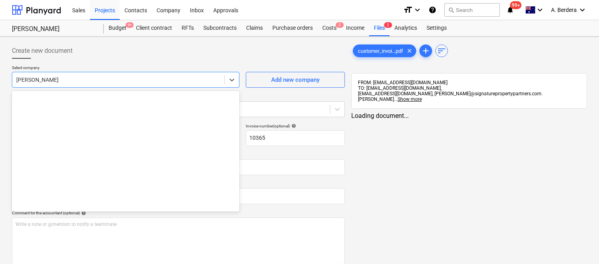
click at [142, 79] on div at bounding box center [118, 80] width 204 height 8
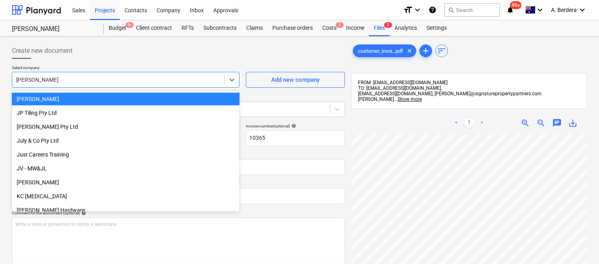
scroll to position [1102, 0]
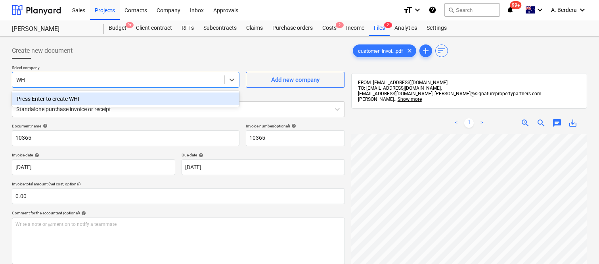
type input "W"
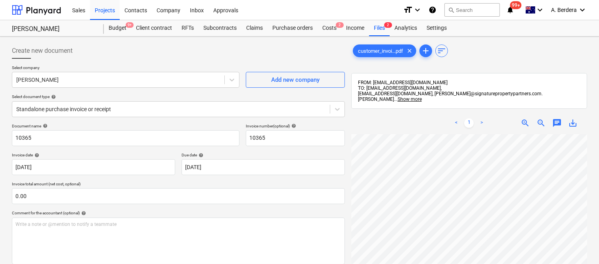
scroll to position [25, 0]
click at [343, 171] on div "Create new document Select company Joseph Licastro Add new company Select docum…" at bounding box center [300, 209] width 582 height 339
click at [547, 120] on div "< 1 > zoom_in zoom_out chat 0 save_alt" at bounding box center [469, 244] width 236 height 264
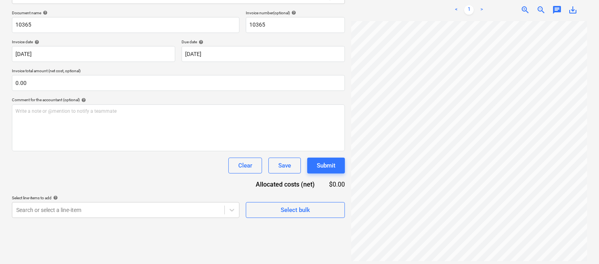
scroll to position [58, 0]
click at [599, 151] on html "Sales Projects Contacts Company Inbox Approvals format_size keyboard_arrow_down…" at bounding box center [299, 19] width 599 height 264
